Goal: Check status: Check status

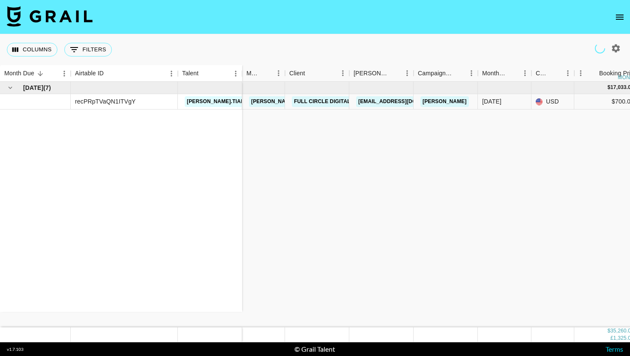
click at [621, 12] on icon "open drawer" at bounding box center [619, 17] width 10 height 10
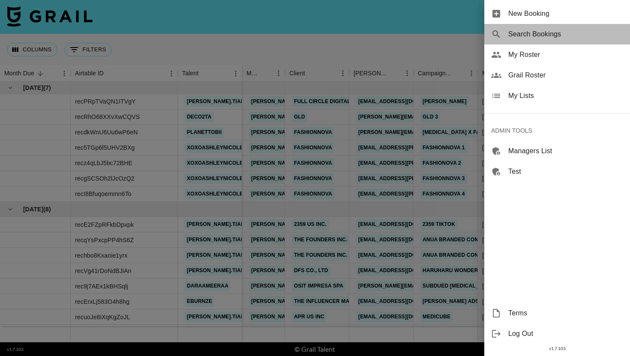
click at [543, 38] on span "Search Bookings" at bounding box center [565, 34] width 115 height 10
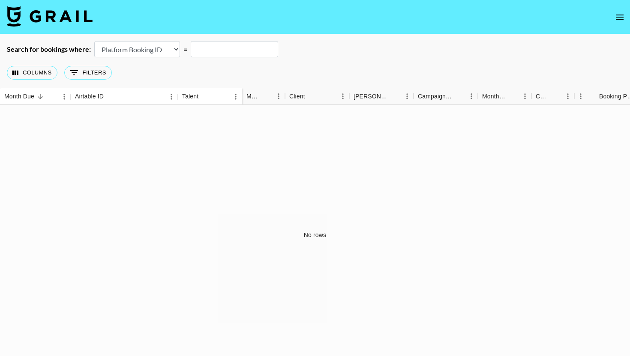
click at [146, 53] on select "Airtable Booking ID Platform Booking ID Platform Campaign ID" at bounding box center [137, 49] width 86 height 16
select select "airtableId"
click at [94, 41] on select "Airtable Booking ID Platform Booking ID Platform Campaign ID" at bounding box center [137, 49] width 86 height 16
click at [221, 57] on input "text" at bounding box center [234, 49] width 87 height 16
paste input "rechtr4nKMvdBhxwv"
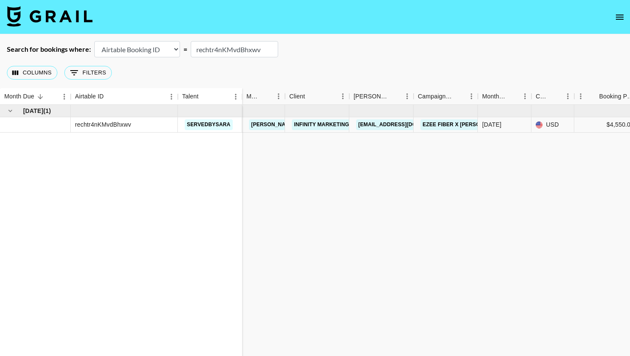
type input "rechtr4nKMvdBhxwv"
click at [329, 125] on link "Infinity Marketing" at bounding box center [321, 124] width 59 height 11
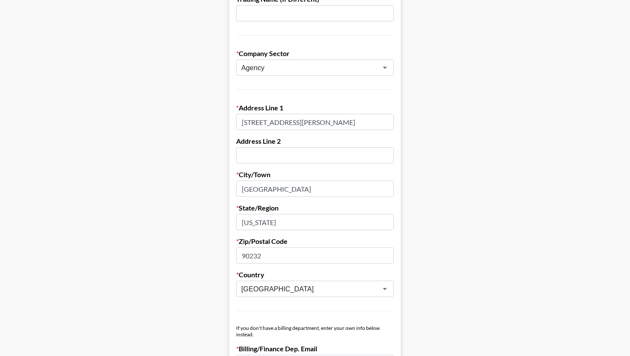
scroll to position [167, 0]
